Goal: Check status: Check status

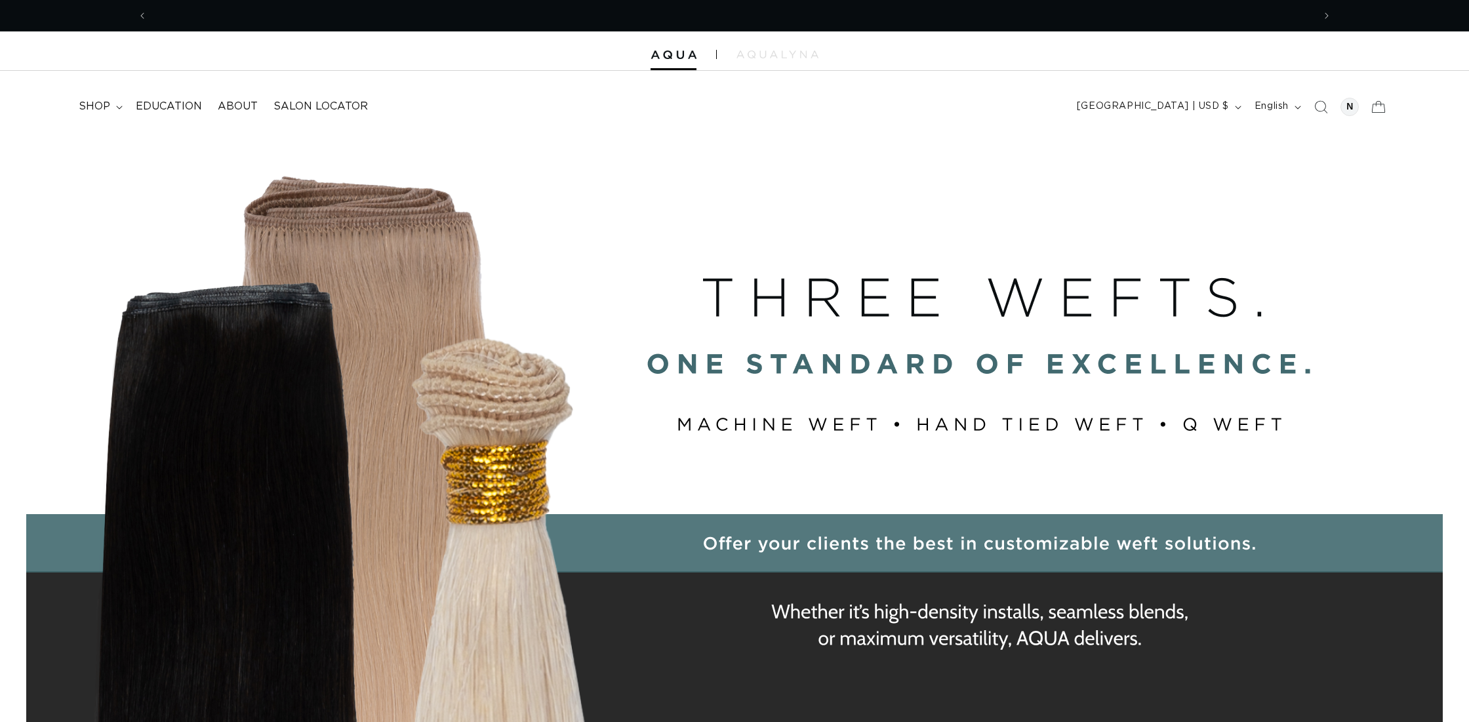
scroll to position [0, 2333]
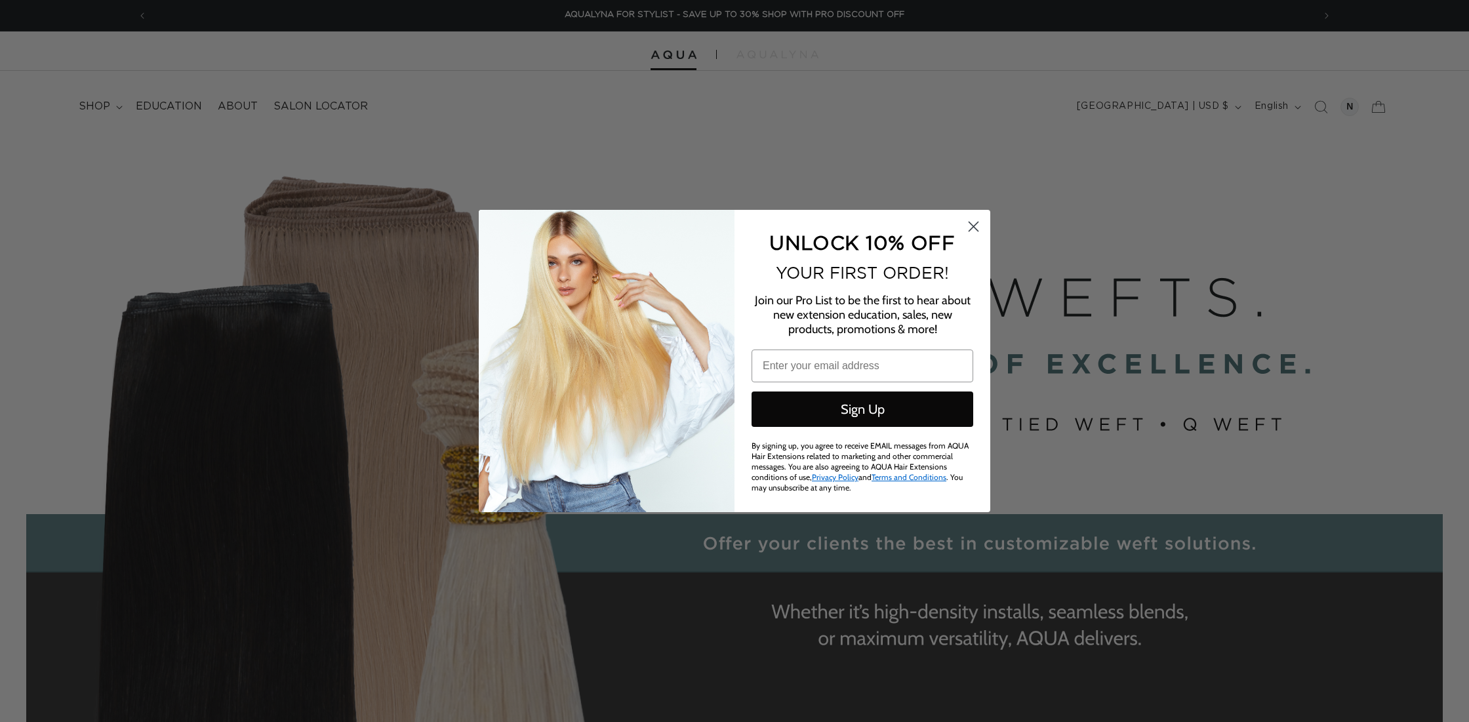
click at [972, 227] on circle "Close dialog" at bounding box center [974, 227] width 22 height 22
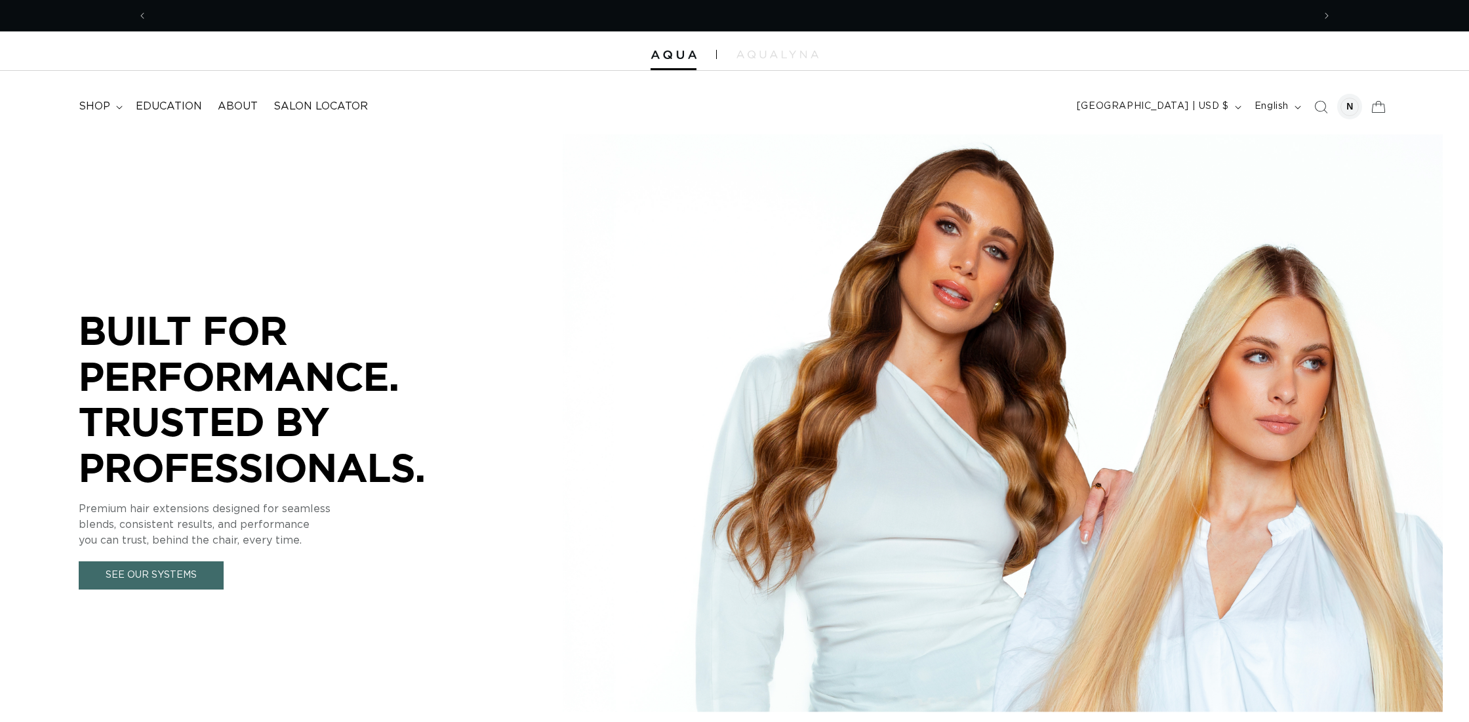
scroll to position [0, 0]
click at [1360, 106] on div at bounding box center [1351, 107] width 26 height 26
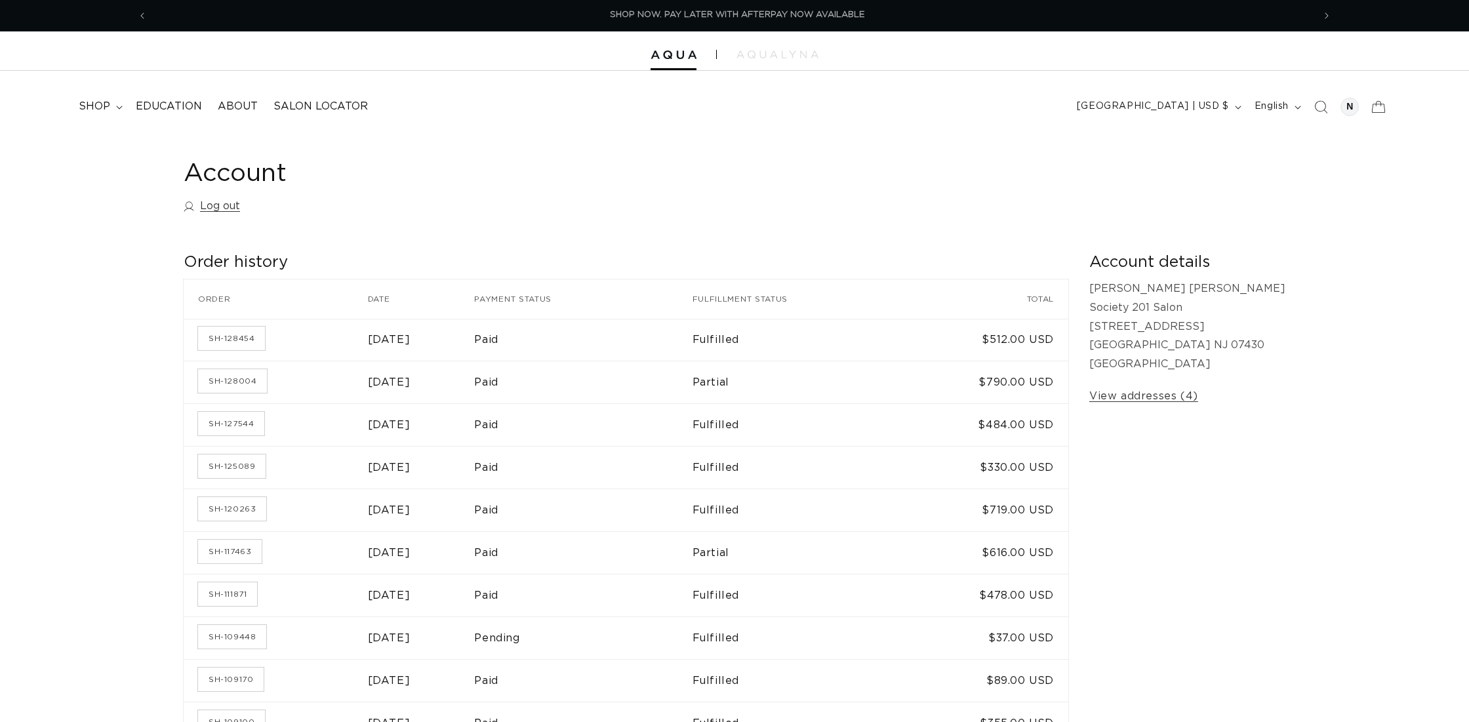
scroll to position [0, 2333]
click at [218, 378] on link "SH-128004" at bounding box center [232, 381] width 69 height 24
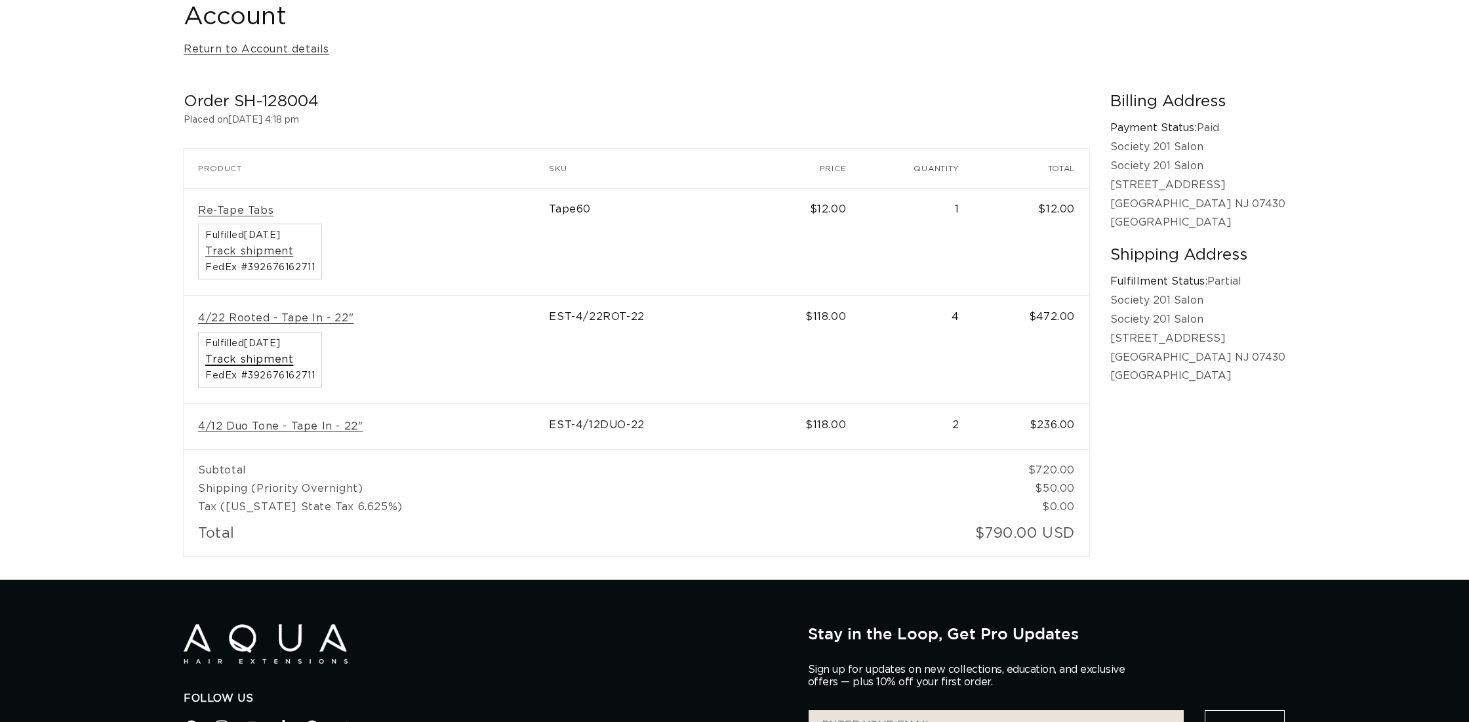
click at [250, 353] on link "Track shipment" at bounding box center [249, 360] width 88 height 14
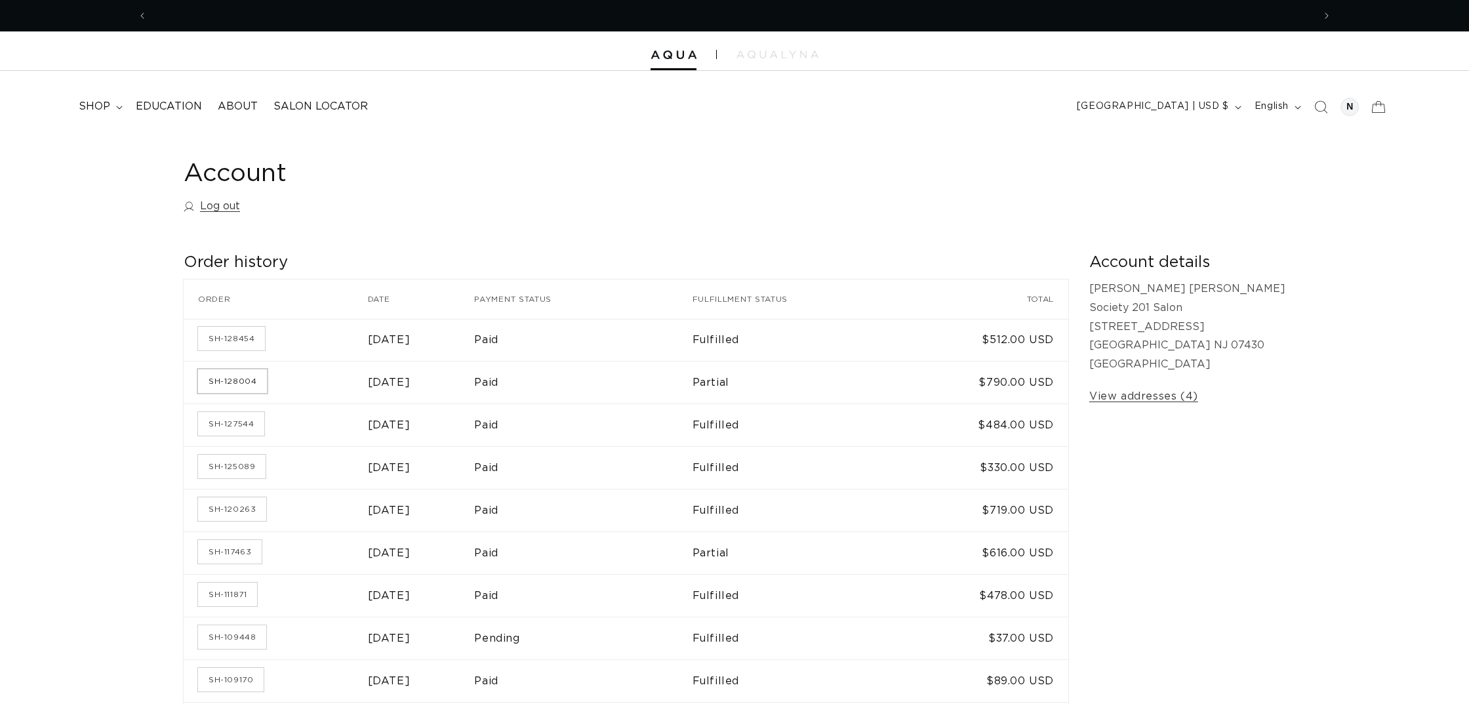
scroll to position [0, 1166]
click at [246, 379] on link "SH-128004" at bounding box center [232, 381] width 69 height 24
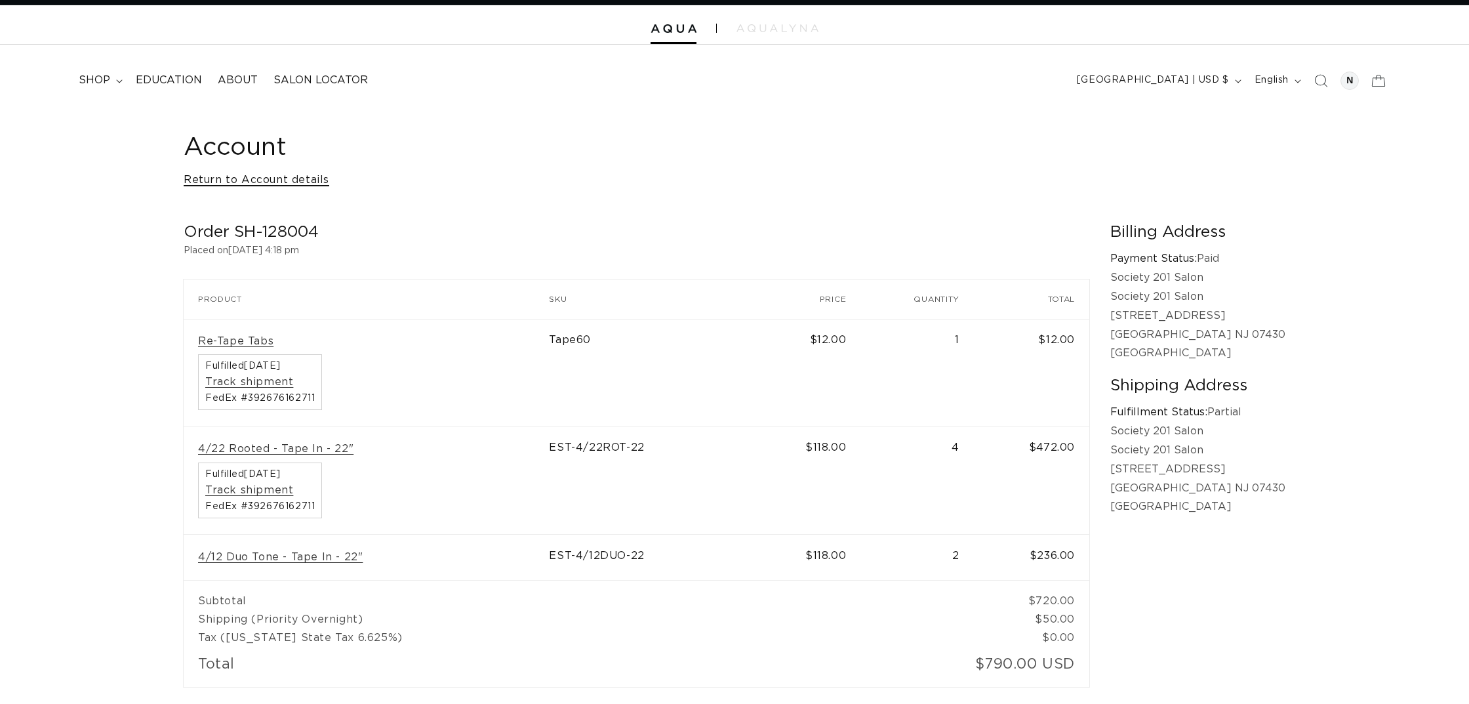
click at [237, 180] on link "Return to Account details" at bounding box center [257, 180] width 146 height 19
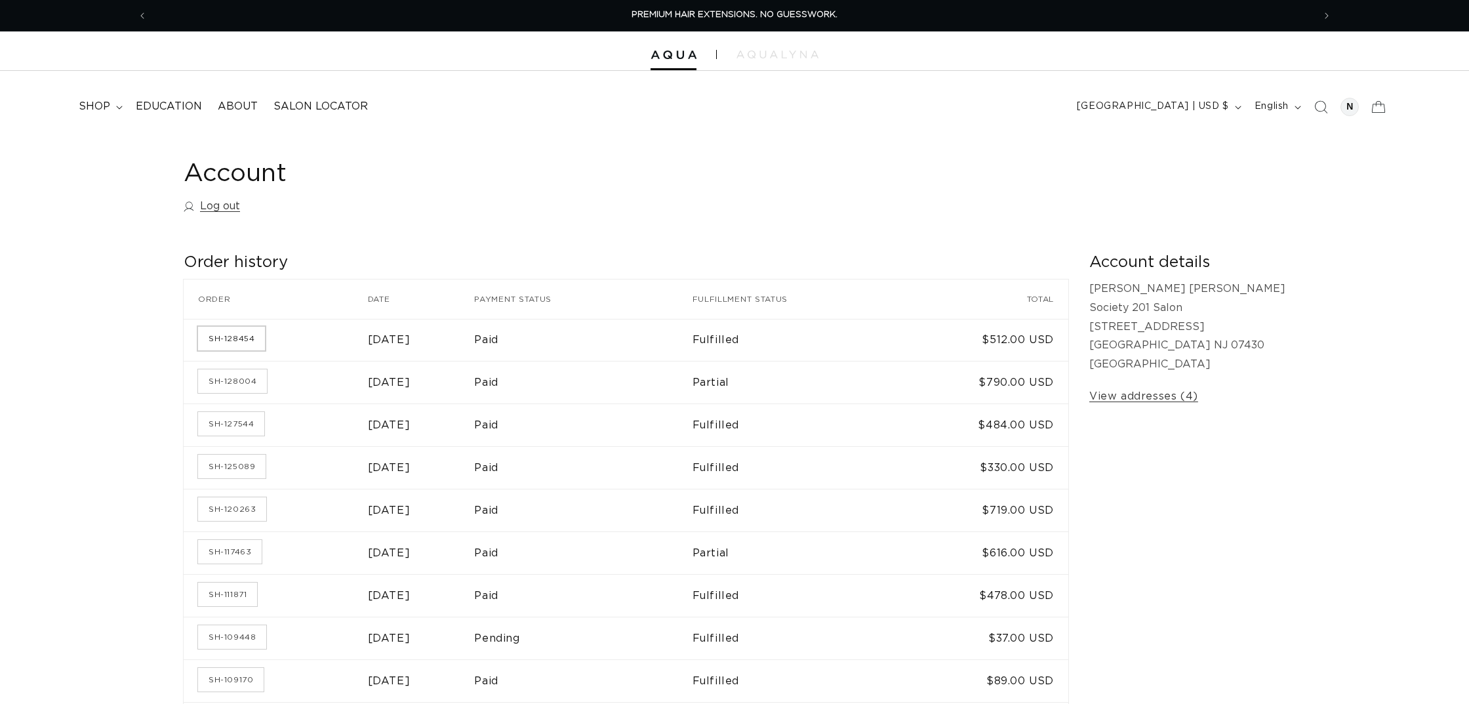
click at [224, 336] on link "SH-128454" at bounding box center [231, 339] width 67 height 24
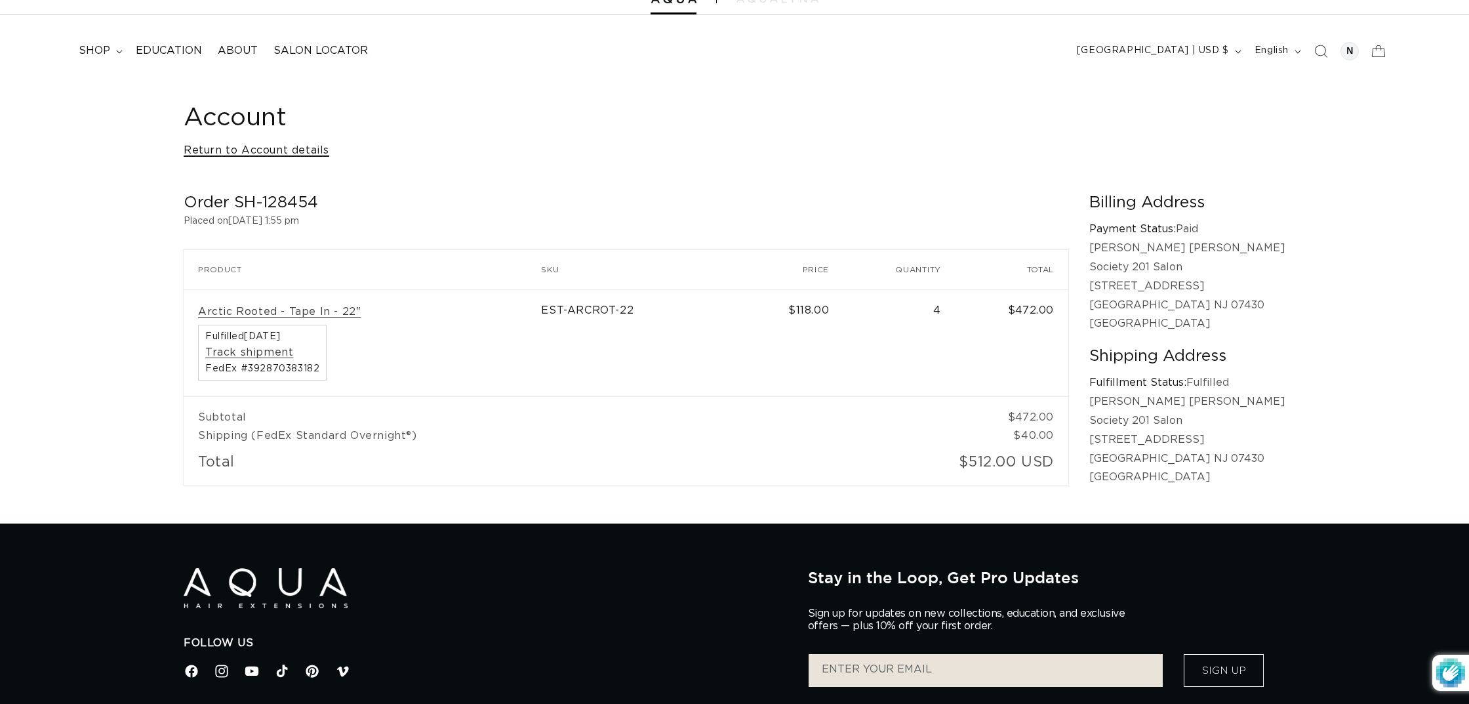
scroll to position [0, 1166]
click at [253, 148] on link "Return to Account details" at bounding box center [257, 150] width 146 height 19
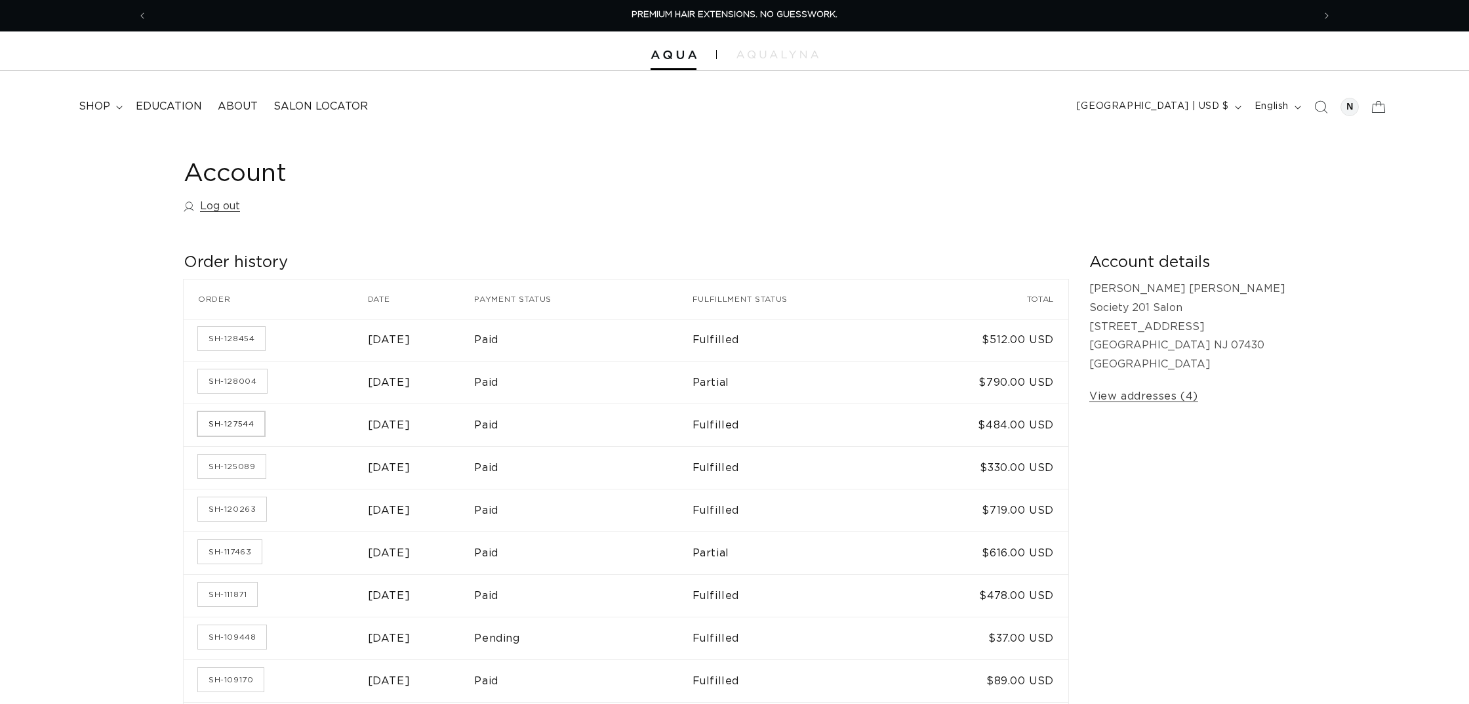
click at [215, 418] on link "SH-127544" at bounding box center [231, 424] width 66 height 24
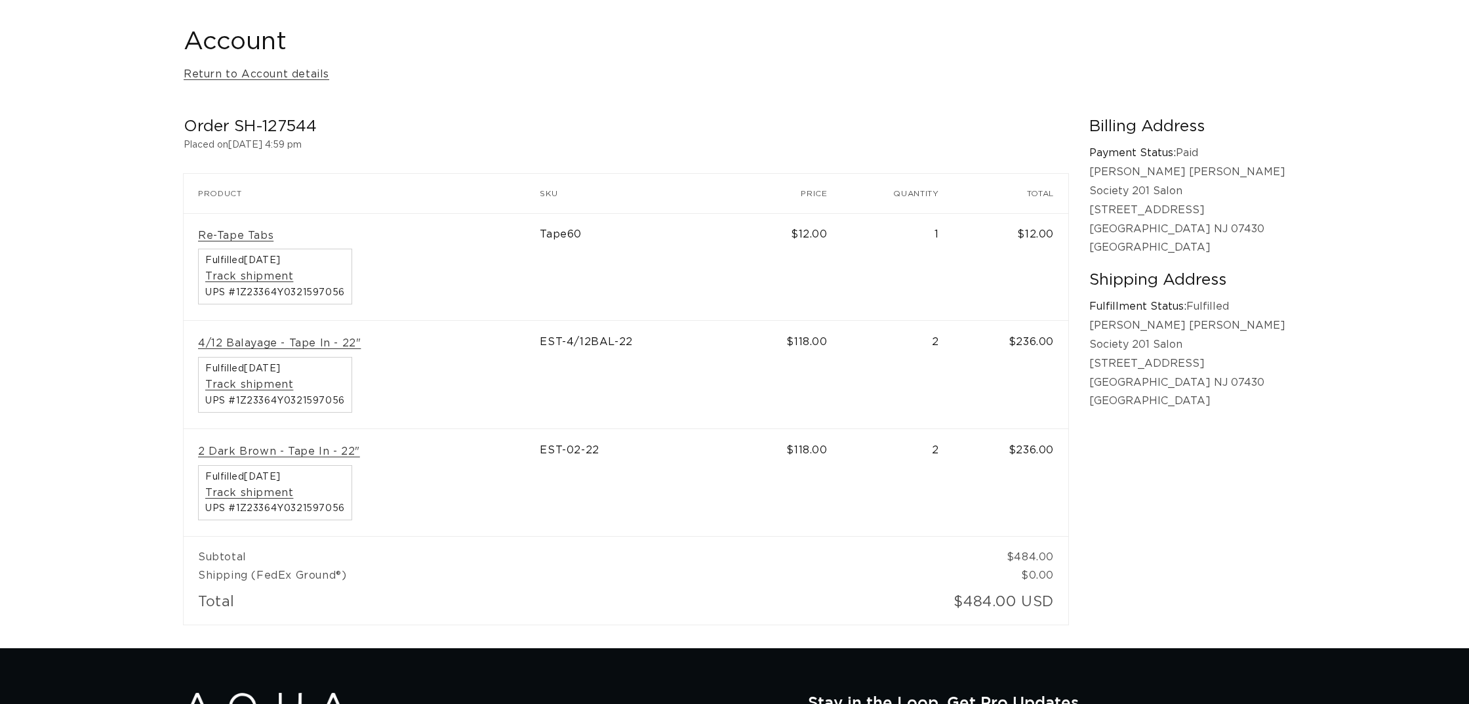
scroll to position [0, 2333]
